Goal: Information Seeking & Learning: Learn about a topic

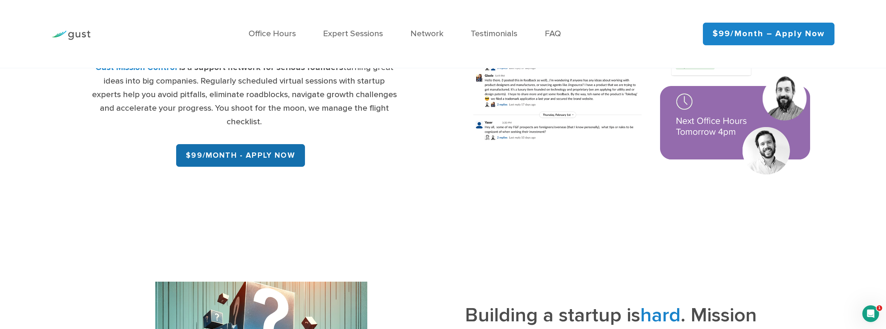
click at [289, 158] on link "$99/month - APPLY NOW" at bounding box center [240, 155] width 129 height 23
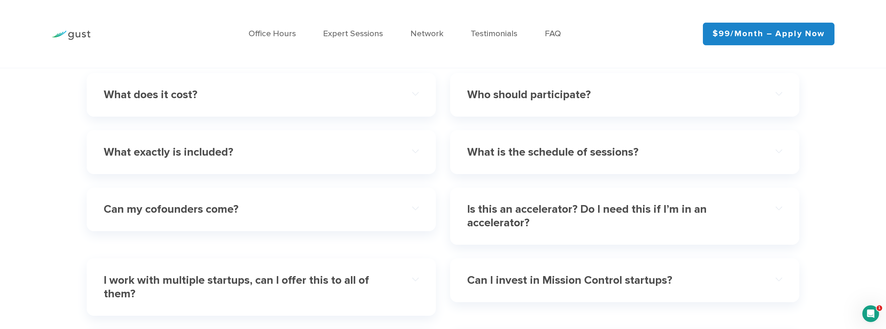
scroll to position [2793, 0]
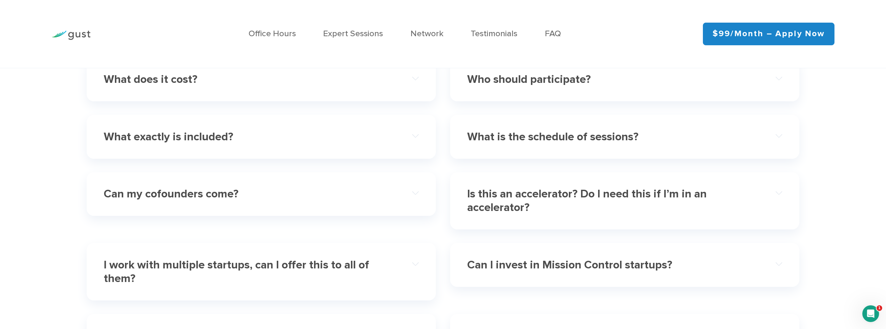
click at [497, 141] on div "What is the schedule of sessions?" at bounding box center [624, 136] width 315 height 29
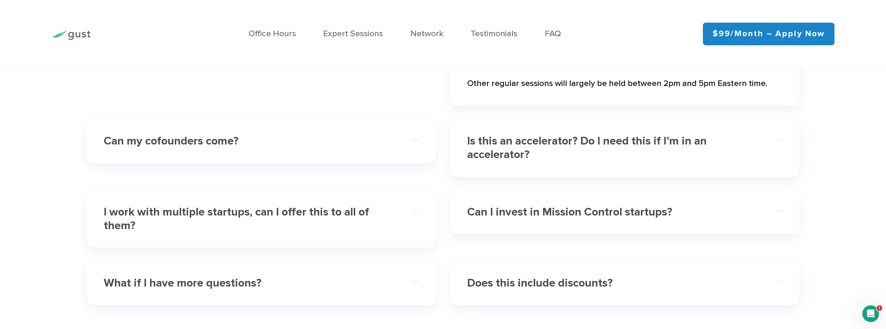
scroll to position [2932, 0]
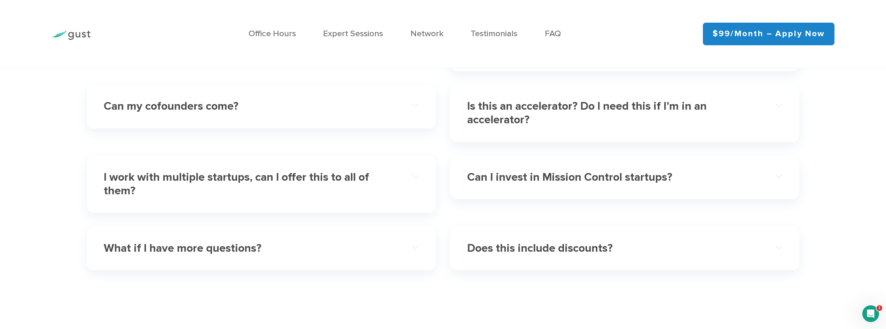
click at [504, 184] on h4 "Can I invest in Mission Control startups?" at bounding box center [609, 177] width 284 height 14
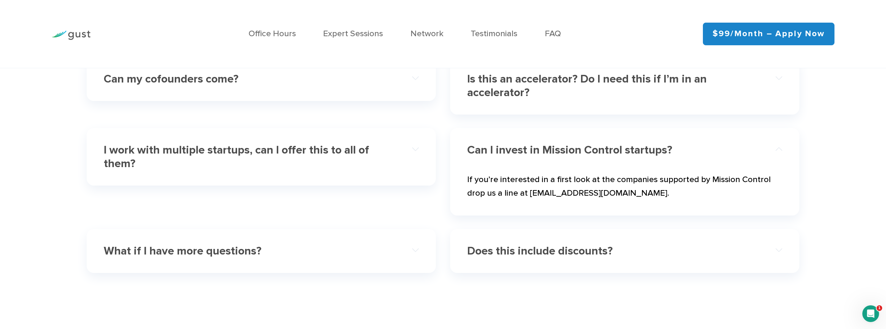
scroll to position [2897, 0]
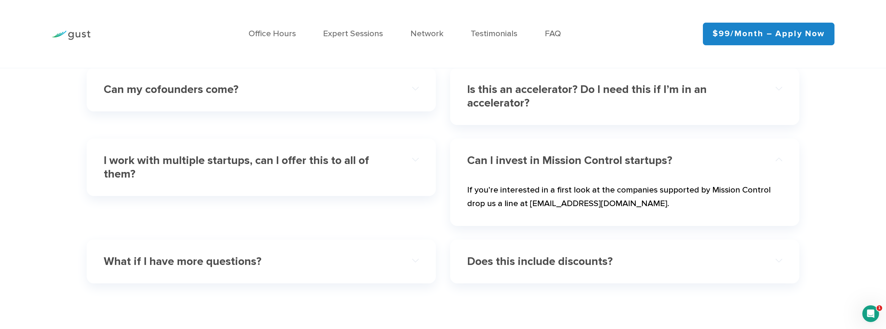
click at [499, 109] on h4 "Is this an accelerator? Do I need this if I’m in an accelerator?" at bounding box center [609, 96] width 284 height 27
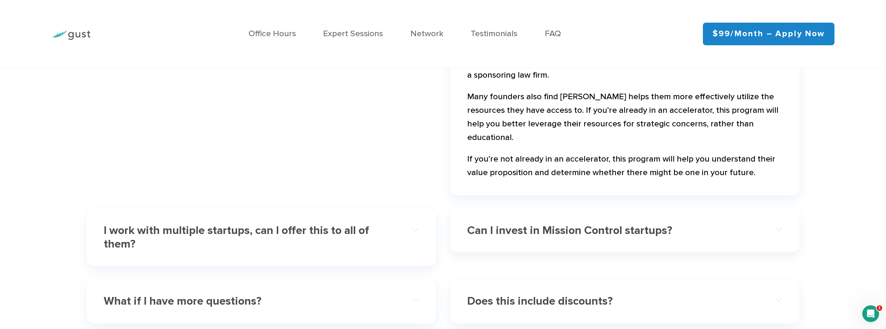
scroll to position [3071, 0]
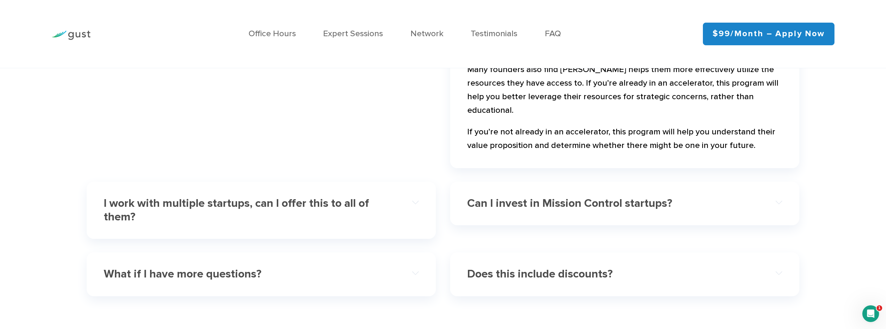
click at [228, 210] on h4 "I work with multiple startups, can I offer this to all of them?" at bounding box center [246, 210] width 284 height 27
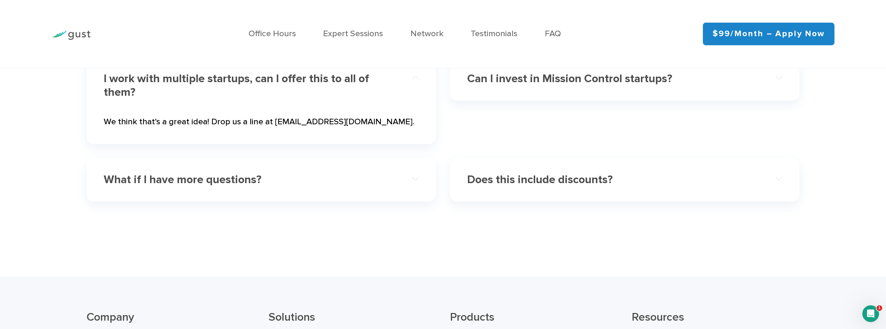
scroll to position [2967, 0]
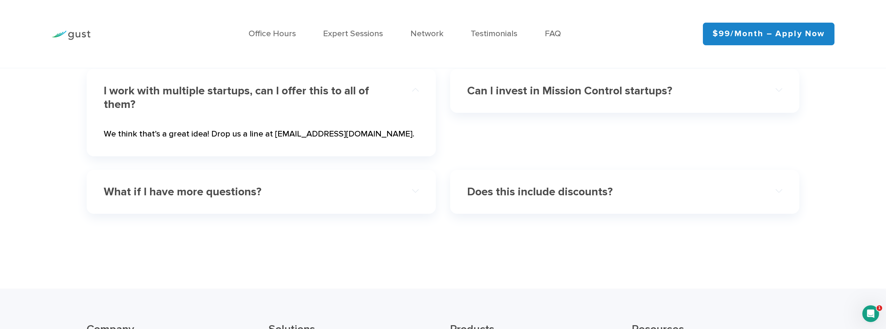
click at [531, 206] on div "Does this include discounts?" at bounding box center [624, 191] width 315 height 29
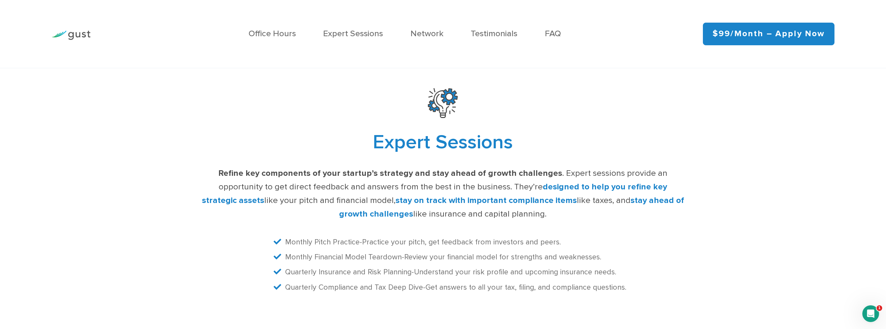
scroll to position [1888, 0]
